Goal: Transaction & Acquisition: Purchase product/service

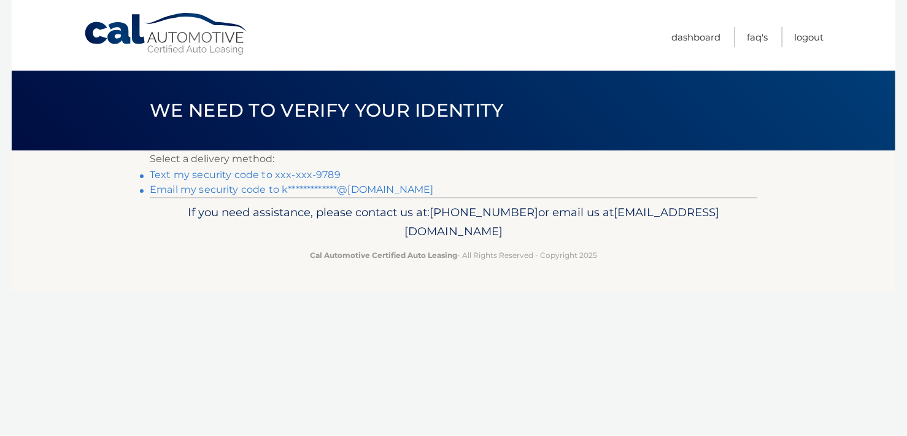
click at [214, 172] on link "Text my security code to xxx-xxx-9789" at bounding box center [245, 175] width 191 height 12
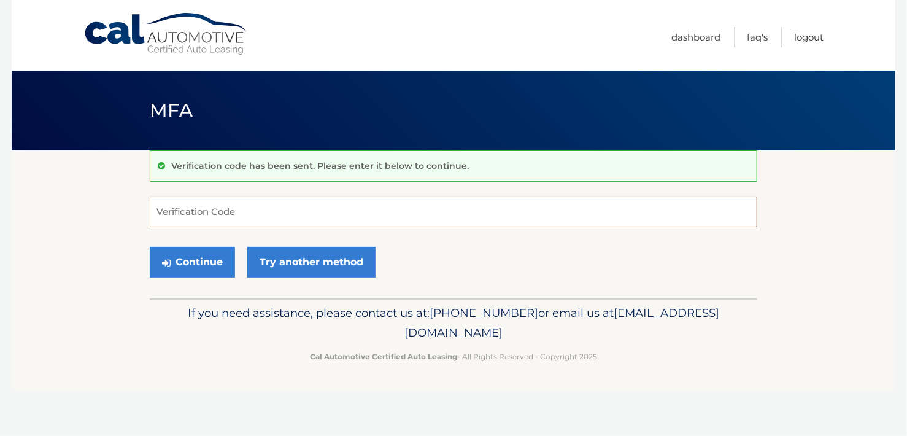
click at [203, 223] on input "Verification Code" at bounding box center [454, 211] width 608 height 31
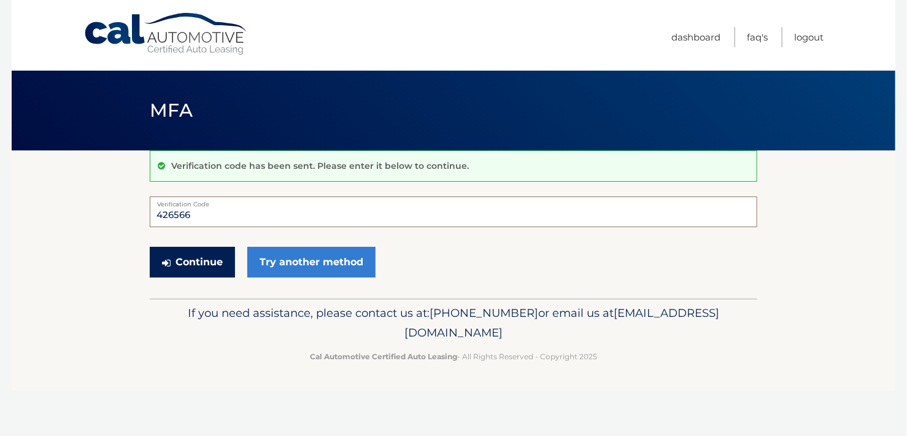
type input "426566"
click at [190, 258] on button "Continue" at bounding box center [192, 262] width 85 height 31
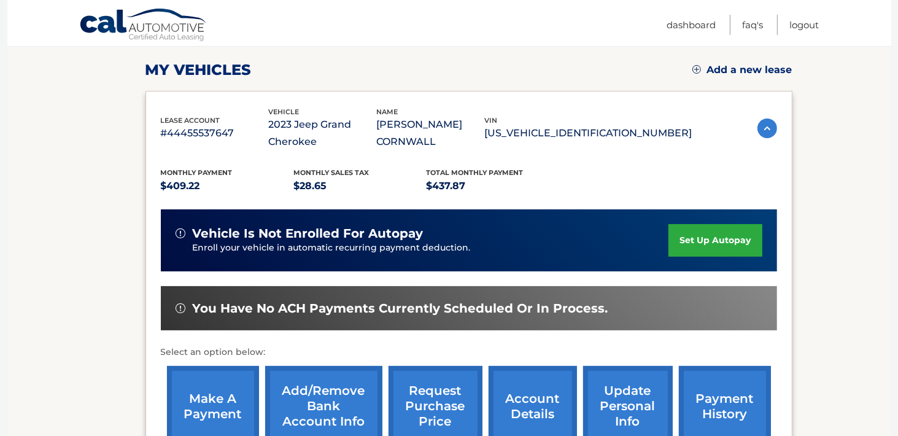
scroll to position [229, 0]
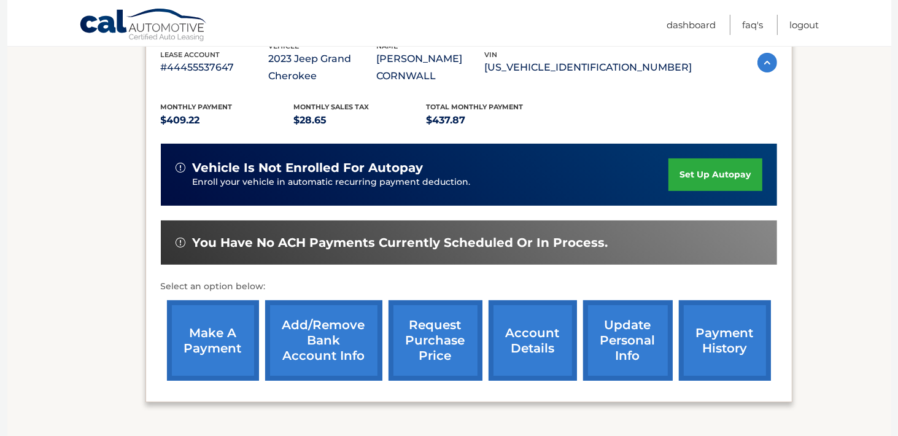
click at [223, 341] on link "make a payment" at bounding box center [213, 340] width 92 height 80
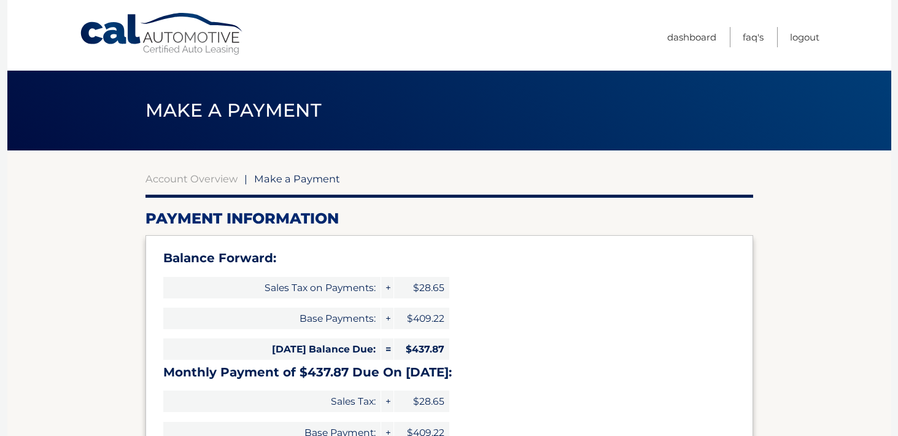
select select "Mzg1Njk2YWYtOTM3YS00MTMyLTk2ZWYtMmM2MjMwN2FkODc2"
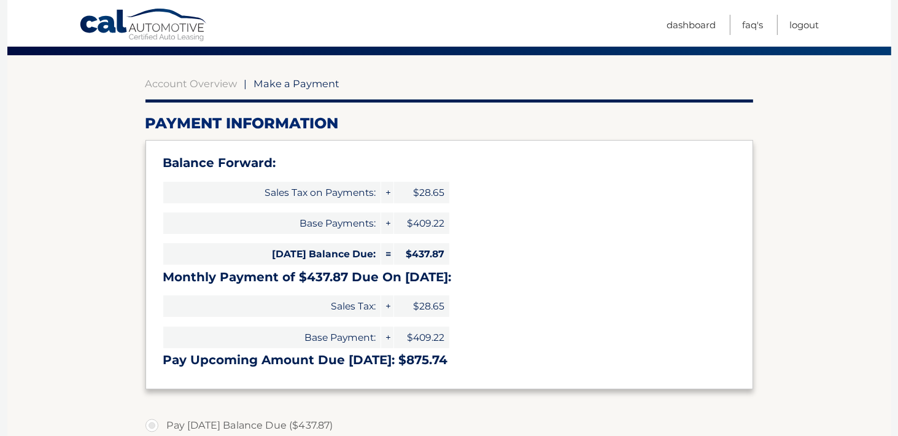
scroll to position [98, 0]
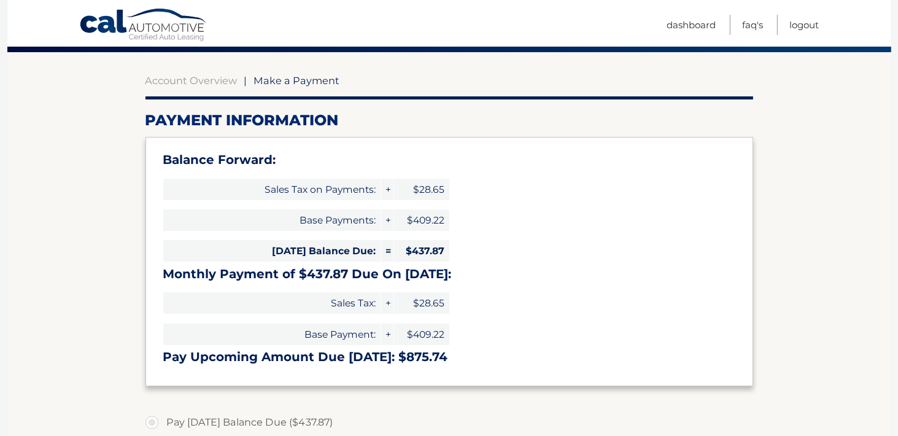
click at [824, 226] on section "Account Overview | Make a Payment Payment Information Balance Forward: Sales Ta…" at bounding box center [449, 410] width 884 height 716
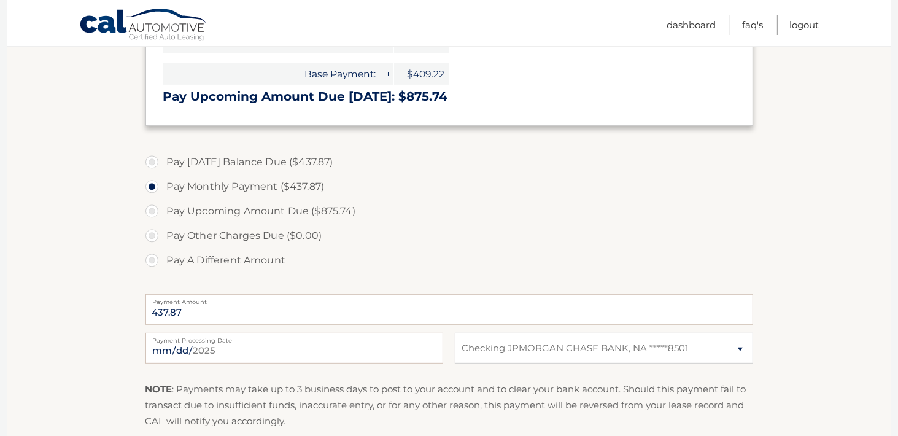
scroll to position [359, 0]
click at [794, 246] on section "Account Overview | Make a Payment Payment Information Balance Forward: Sales Ta…" at bounding box center [449, 149] width 884 height 716
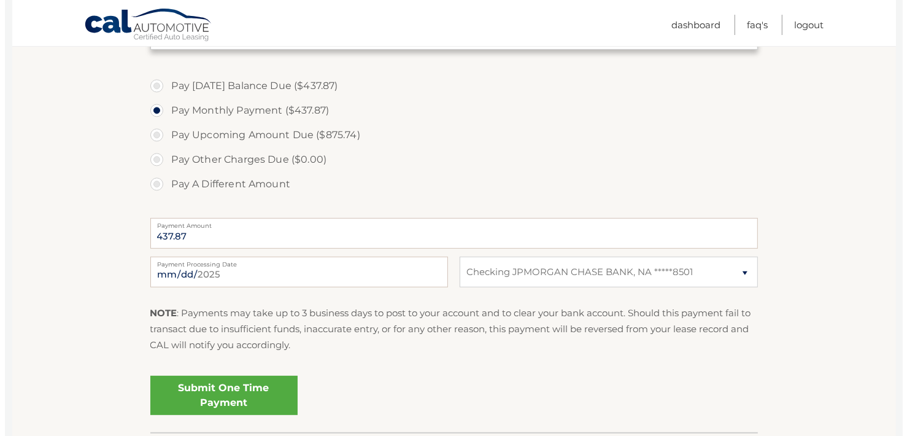
scroll to position [444, 0]
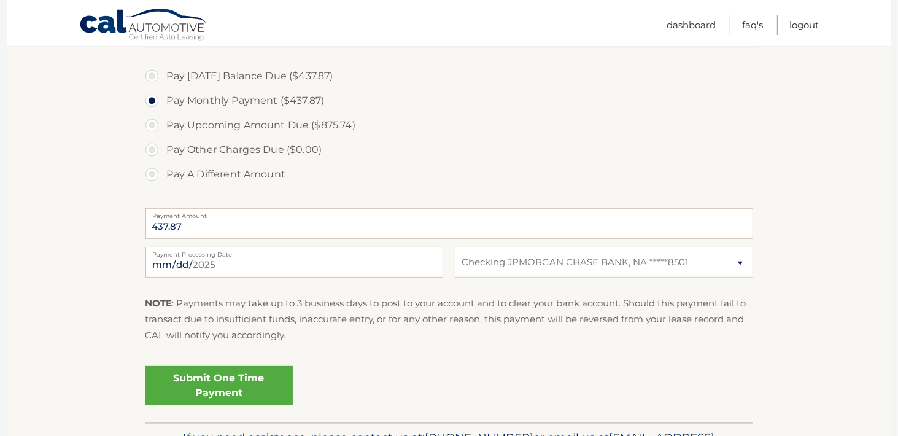
click at [253, 390] on link "Submit One Time Payment" at bounding box center [218, 385] width 147 height 39
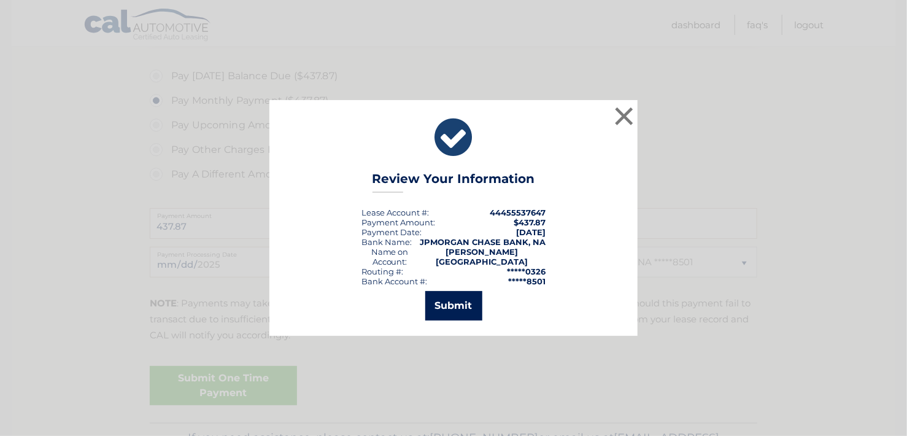
click at [450, 295] on button "Submit" at bounding box center [453, 305] width 57 height 29
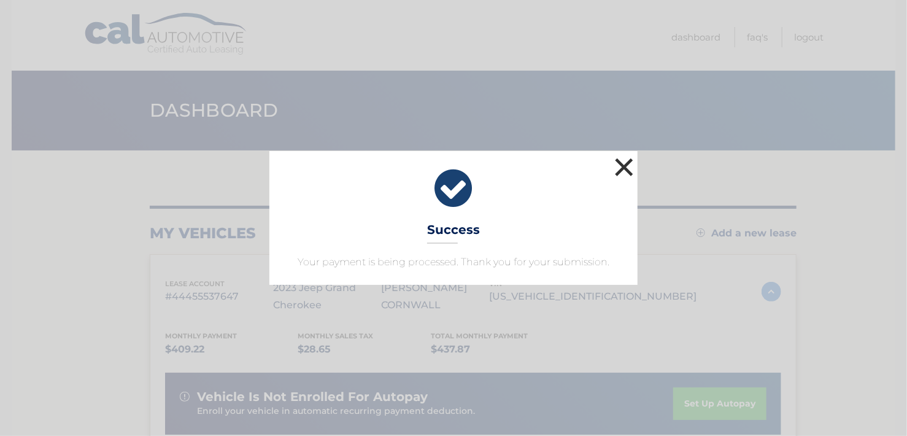
click at [628, 172] on button "×" at bounding box center [624, 167] width 25 height 25
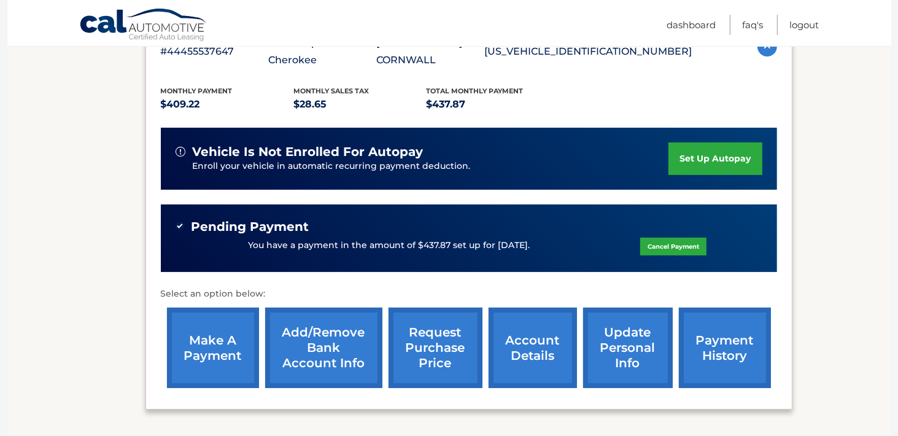
scroll to position [251, 0]
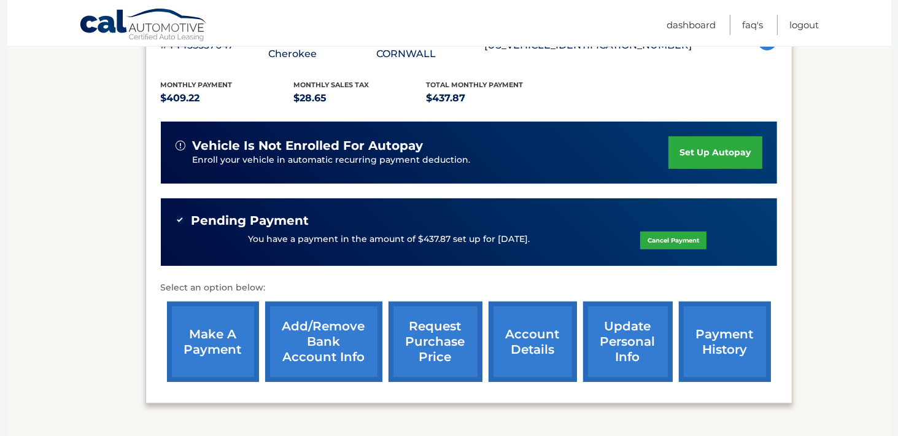
click at [722, 341] on link "payment history" at bounding box center [725, 341] width 92 height 80
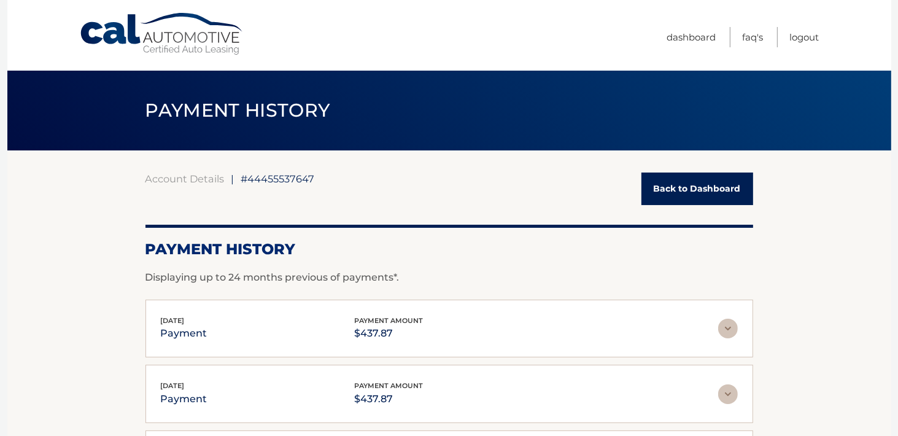
click at [676, 191] on link "Back to Dashboard" at bounding box center [697, 188] width 112 height 33
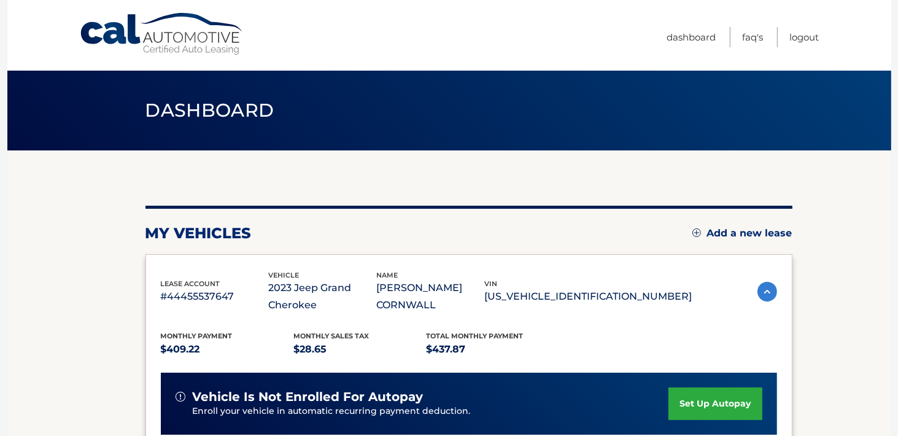
click at [856, 379] on section "my vehicles Add a new lease lease account #44455537647 vehicle 2023 Jeep Grand …" at bounding box center [449, 420] width 884 height 541
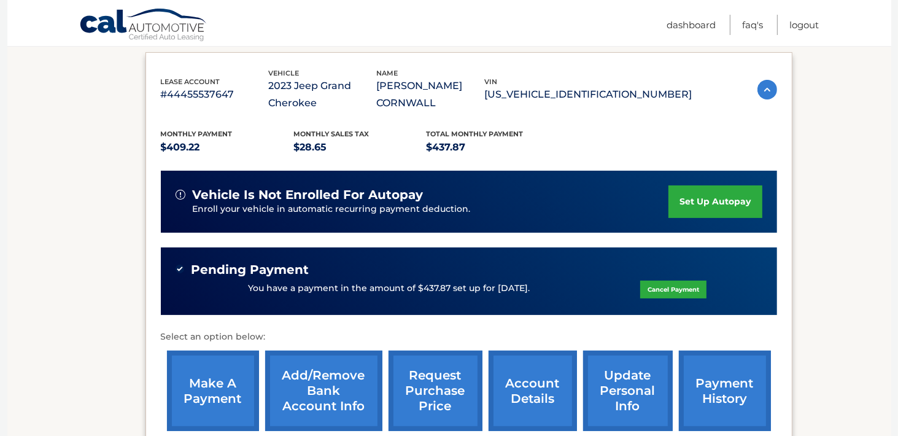
scroll to position [186, 0]
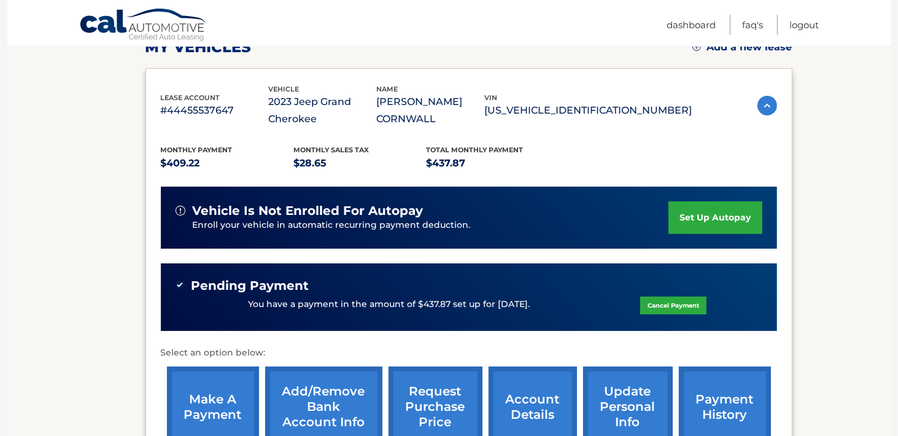
click at [847, 378] on section "my vehicles Add a new lease lease account #44455537647 vehicle 2023 Jeep Grand …" at bounding box center [449, 234] width 884 height 541
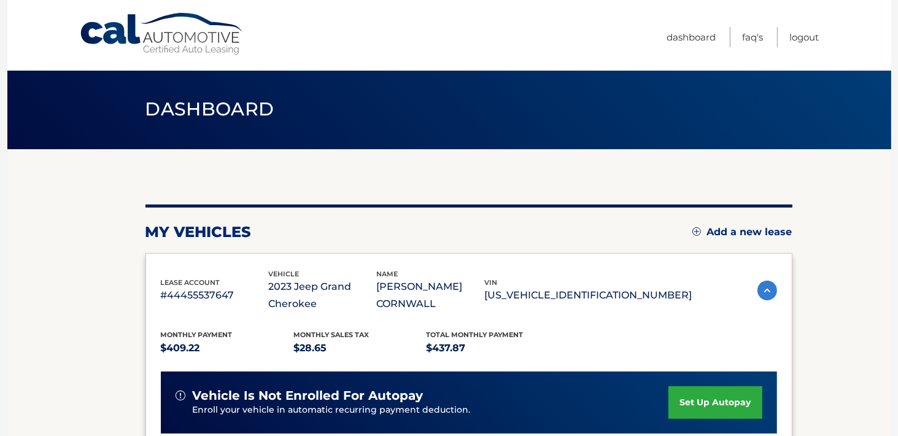
scroll to position [0, 0]
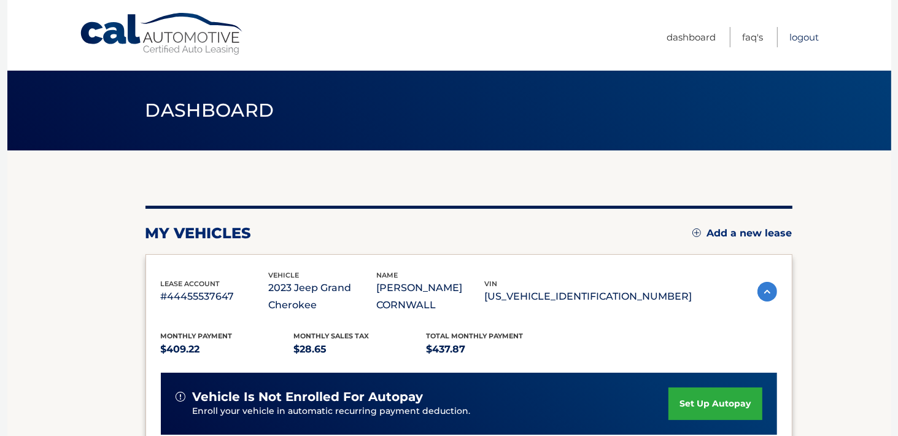
click at [811, 34] on link "Logout" at bounding box center [804, 37] width 29 height 20
